Goal: Information Seeking & Learning: Learn about a topic

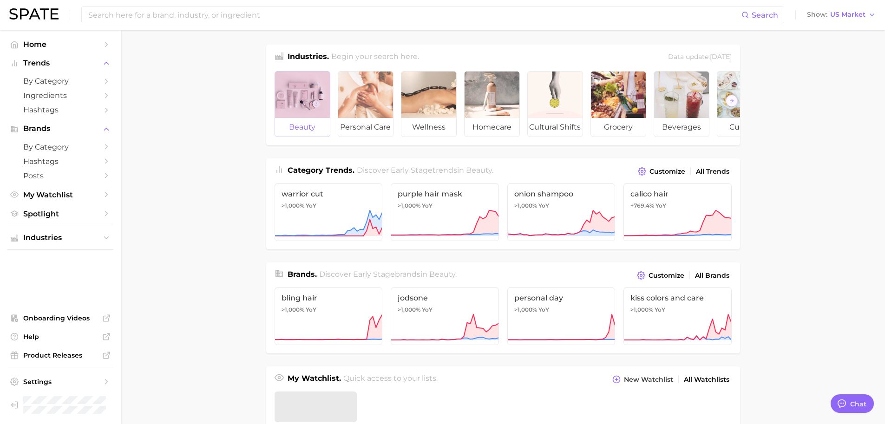
click at [308, 88] on div at bounding box center [302, 95] width 55 height 46
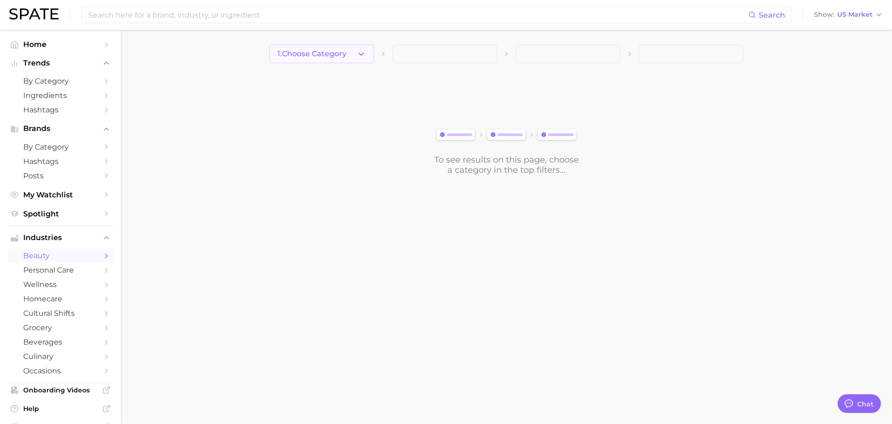
click at [321, 55] on span "1. Choose Category" at bounding box center [311, 54] width 69 height 8
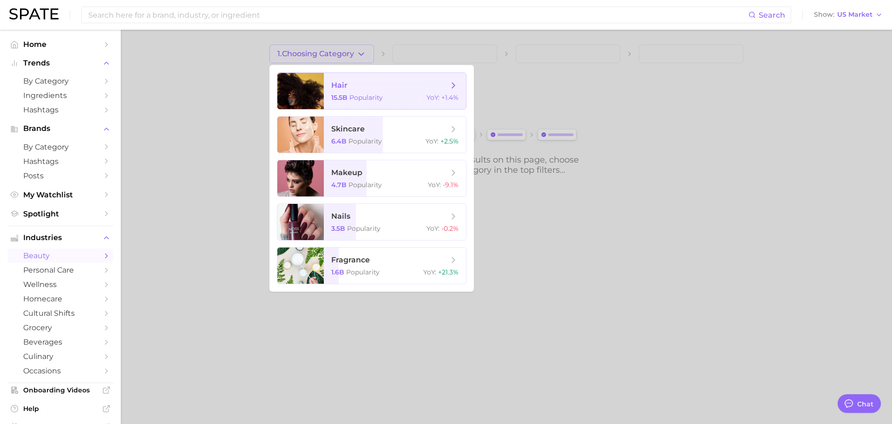
click at [338, 93] on span "hair 15.5b Popularity YoY : +1.4%" at bounding box center [395, 91] width 142 height 36
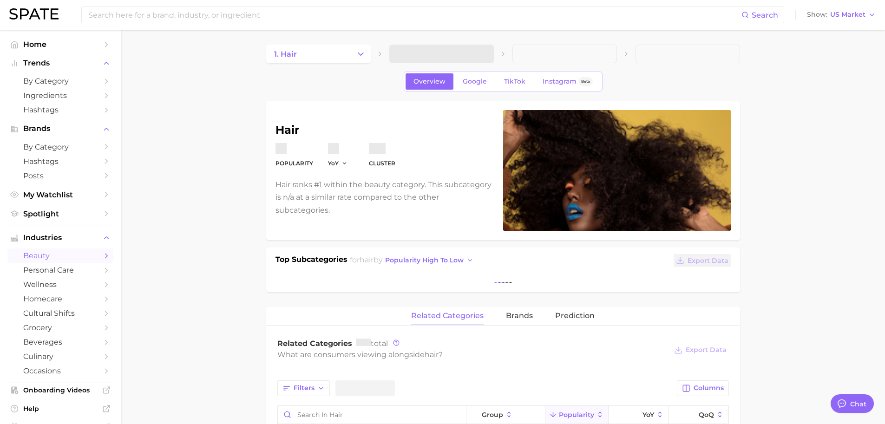
type textarea "x"
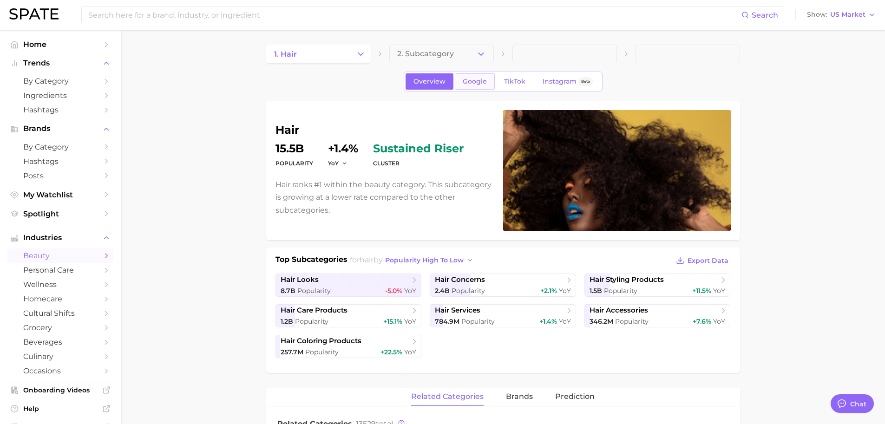
click at [484, 79] on span "Google" at bounding box center [474, 82] width 24 height 8
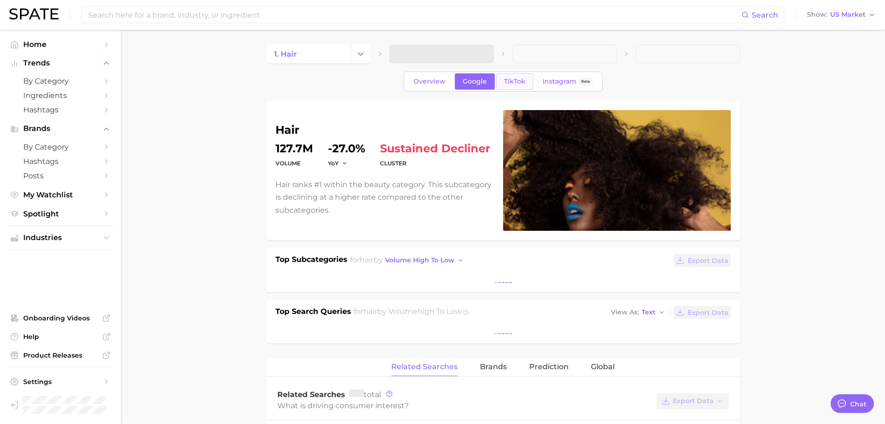
click at [512, 79] on span "TikTok" at bounding box center [514, 82] width 21 height 8
